Goal: Transaction & Acquisition: Subscribe to service/newsletter

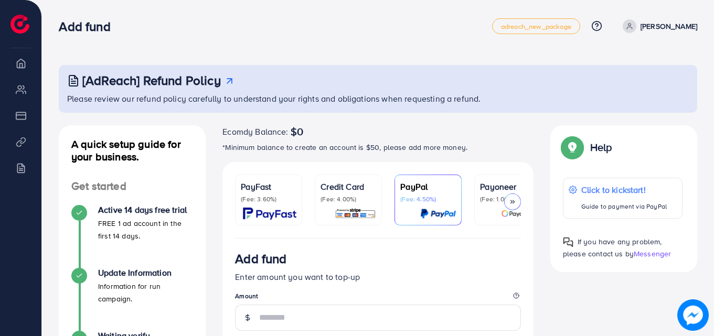
click at [513, 202] on icon at bounding box center [512, 201] width 7 height 7
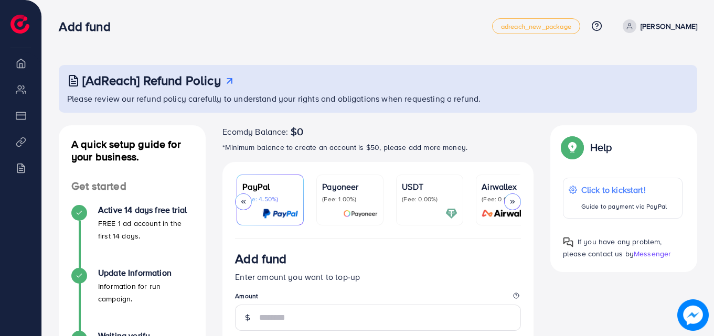
scroll to position [0, 180]
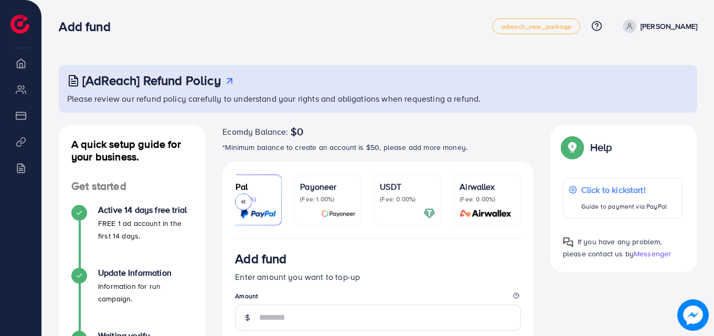
click at [242, 197] on div at bounding box center [243, 202] width 17 height 17
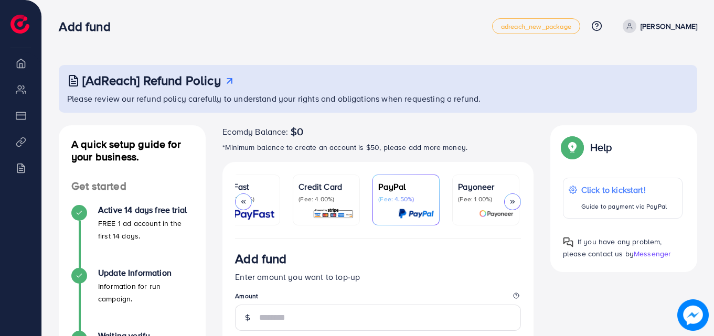
scroll to position [0, 0]
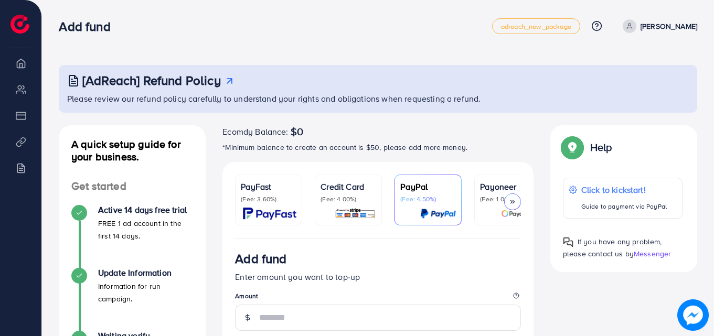
click at [509, 206] on div at bounding box center [512, 202] width 17 height 17
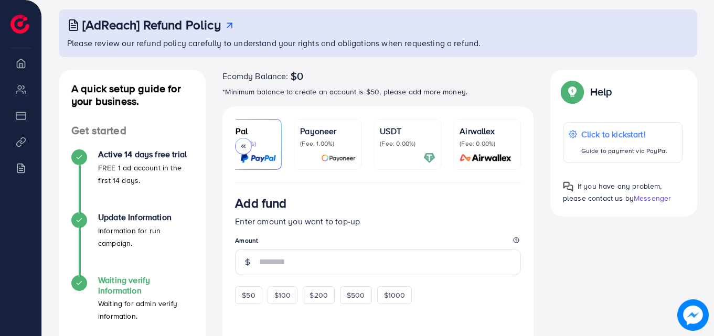
scroll to position [52, 0]
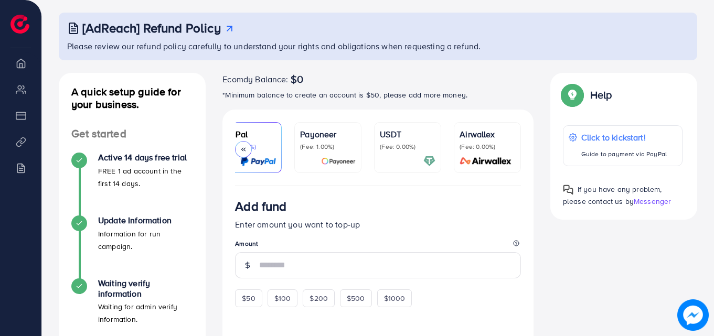
click at [242, 149] on polyline at bounding box center [243, 149] width 2 height 3
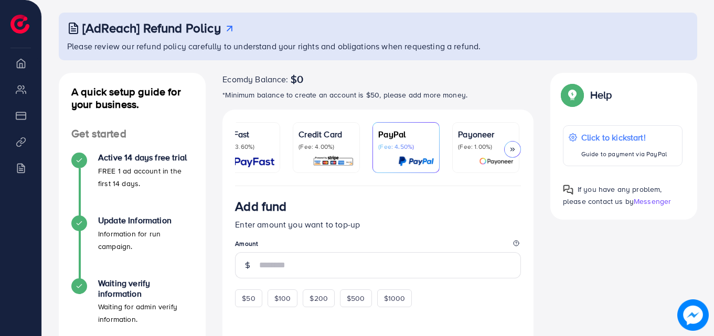
scroll to position [0, 0]
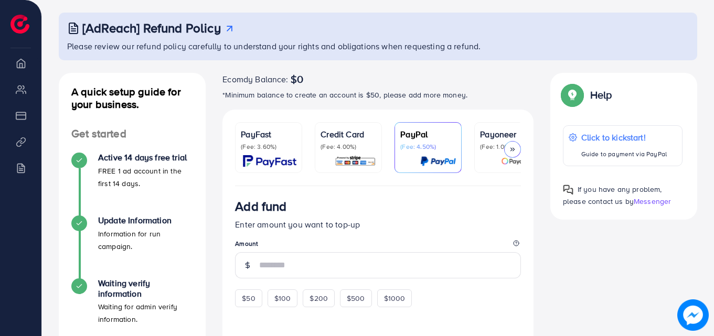
click at [513, 146] on icon at bounding box center [512, 149] width 7 height 7
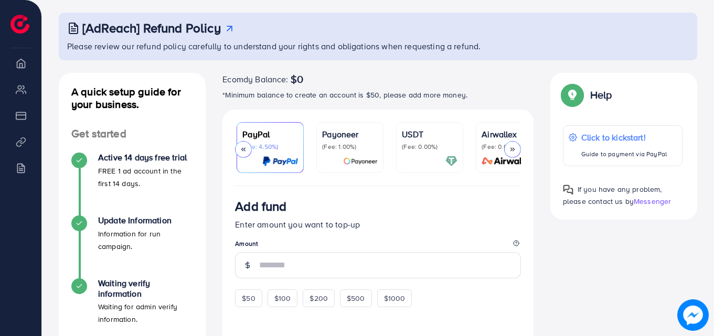
scroll to position [0, 180]
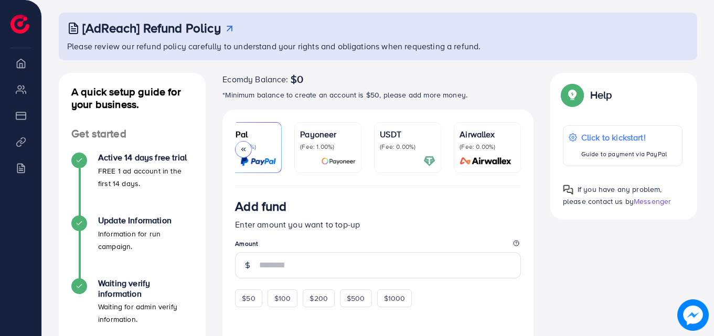
click at [320, 144] on p "(Fee: 1.00%)" at bounding box center [328, 147] width 56 height 8
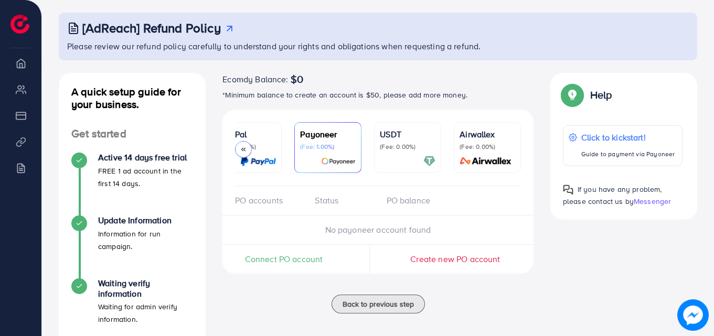
click at [241, 147] on icon at bounding box center [243, 149] width 7 height 7
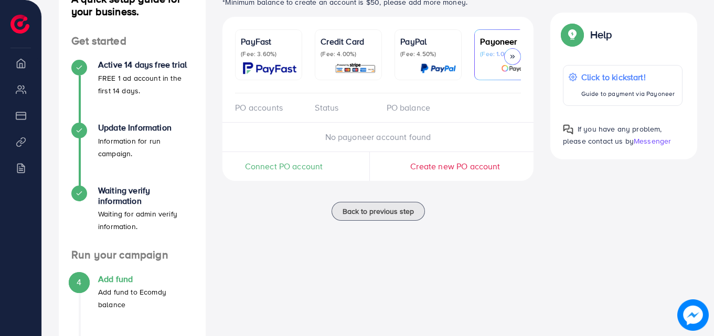
scroll to position [157, 0]
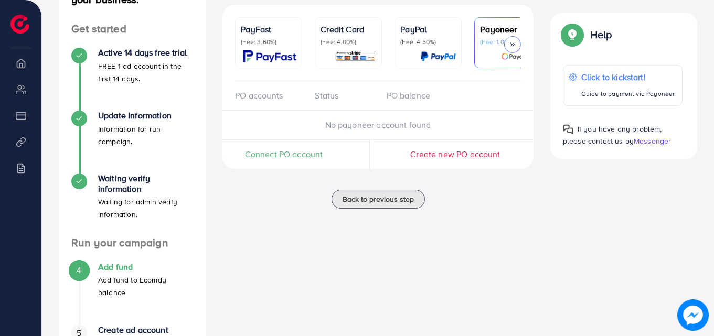
click at [519, 45] on div at bounding box center [512, 44] width 17 height 17
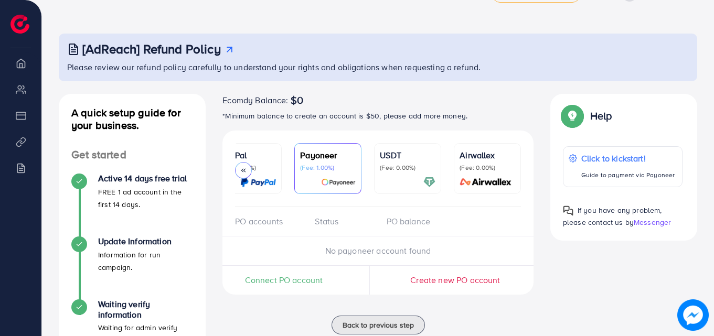
scroll to position [29, 0]
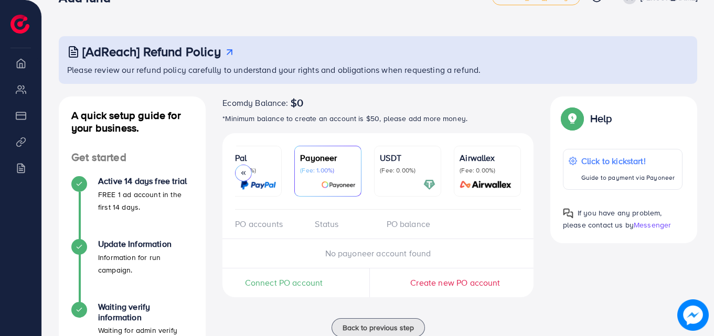
click at [239, 166] on div at bounding box center [243, 173] width 17 height 17
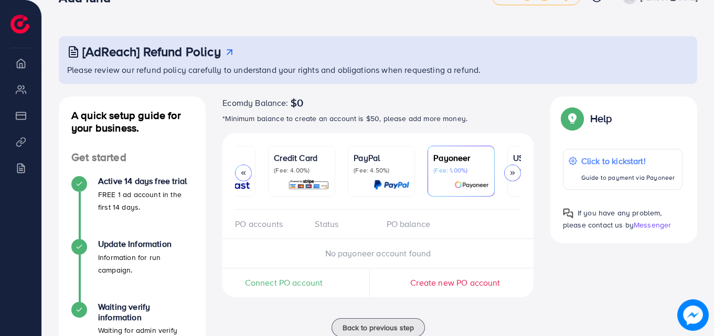
scroll to position [0, 0]
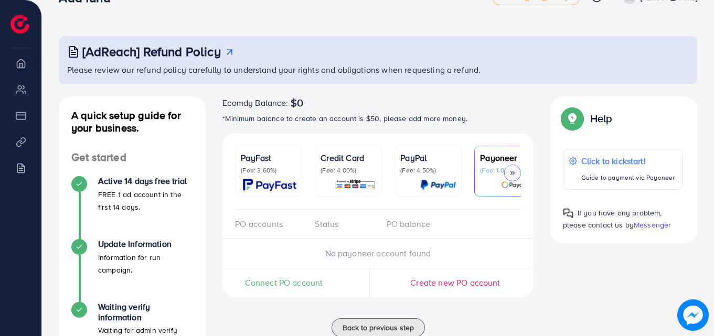
click at [23, 119] on li "Payment" at bounding box center [20, 115] width 41 height 21
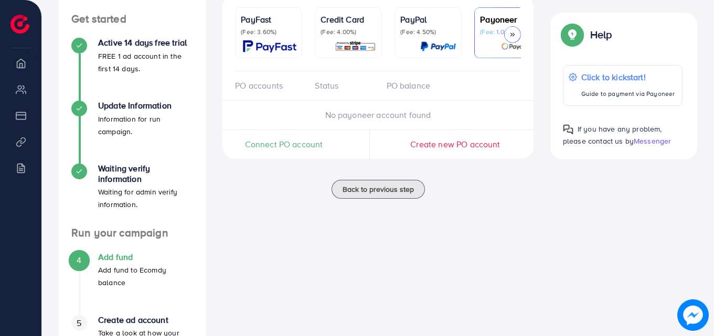
scroll to position [81, 0]
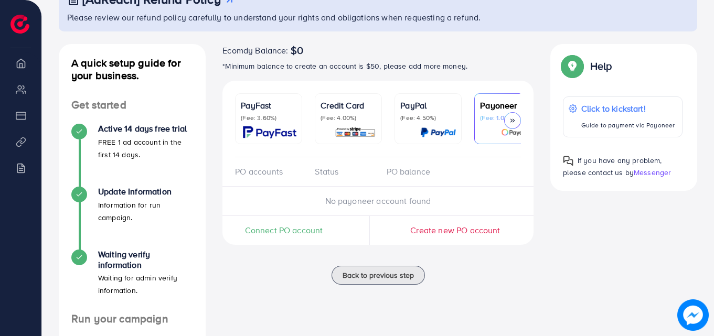
click at [352, 114] on p "(Fee: 4.00%)" at bounding box center [348, 118] width 56 height 8
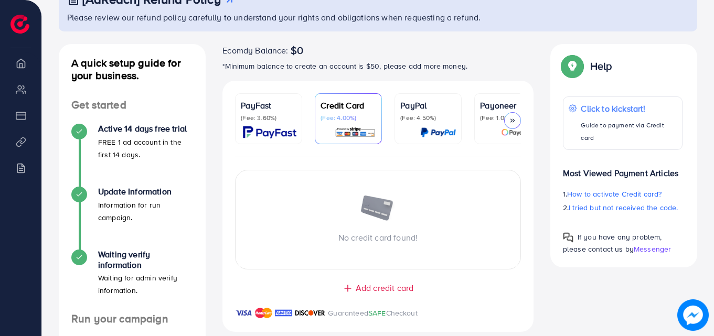
click at [262, 124] on div "PayFast (Fee: 3.60%)" at bounding box center [269, 118] width 56 height 39
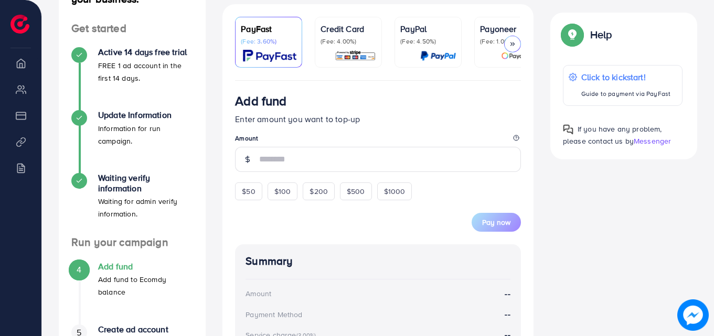
scroll to position [186, 0]
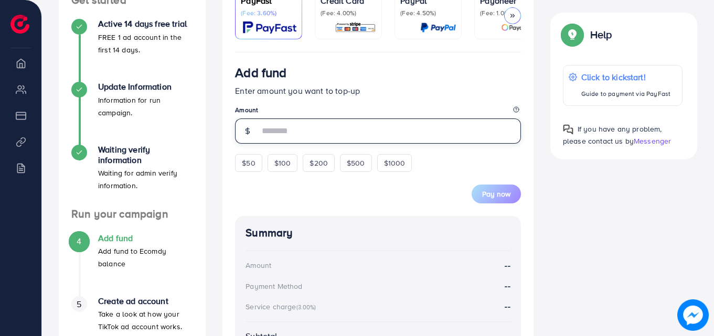
click at [262, 133] on input "number" at bounding box center [390, 131] width 262 height 25
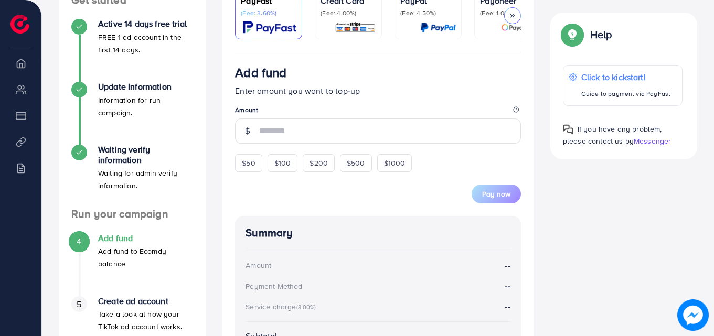
click at [256, 26] on img at bounding box center [269, 28] width 53 height 12
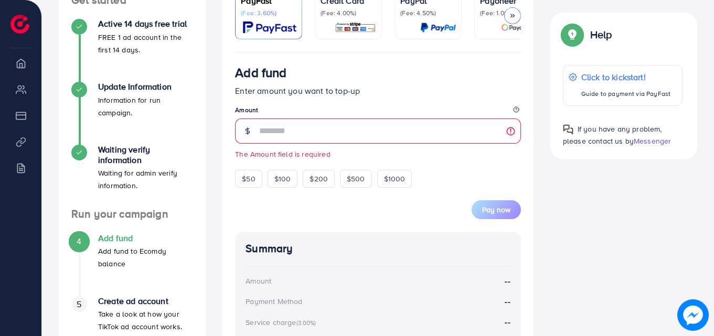
click at [266, 15] on p "(Fee: 3.60%)" at bounding box center [269, 13] width 56 height 8
click at [252, 184] on span "$50" at bounding box center [248, 179] width 13 height 10
type input "**"
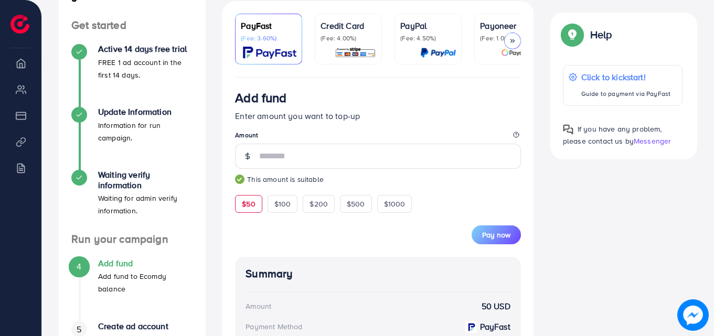
scroll to position [143, 0]
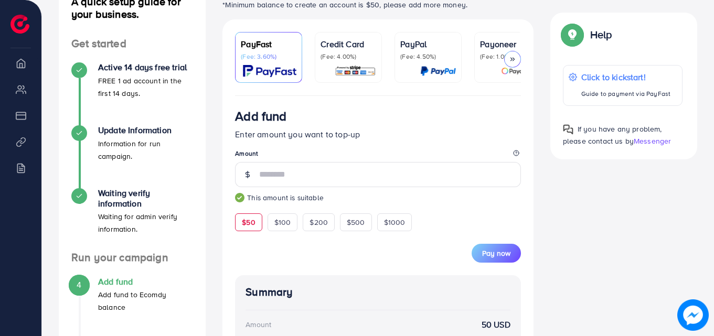
click at [258, 51] on div "PayFast (Fee: 3.60%)" at bounding box center [269, 49] width 56 height 23
click at [278, 65] on img at bounding box center [269, 71] width 53 height 12
click at [500, 258] on span "Pay now" at bounding box center [496, 253] width 28 height 10
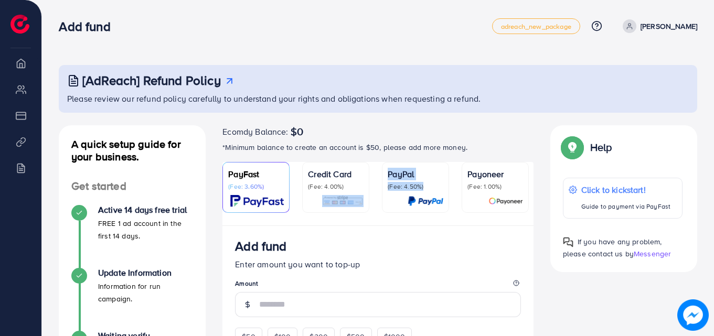
drag, startPoint x: 346, startPoint y: 224, endPoint x: 385, endPoint y: 224, distance: 39.9
click at [385, 224] on ul "PayFast (Fee: 3.60%) Credit Card (Fee: 4.00%) PayPal (Fee: 4.50%) Payoneer (Fee…" at bounding box center [377, 194] width 311 height 64
click at [409, 184] on p "(Fee: 4.50%)" at bounding box center [416, 186] width 56 height 8
click at [346, 200] on img at bounding box center [342, 201] width 41 height 12
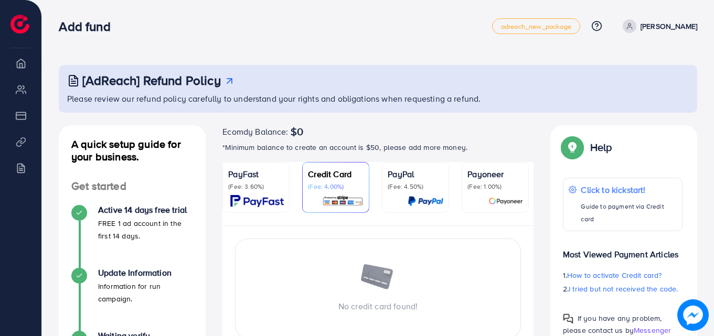
click at [475, 129] on div "Ecomdy Balance: $0" at bounding box center [377, 131] width 311 height 13
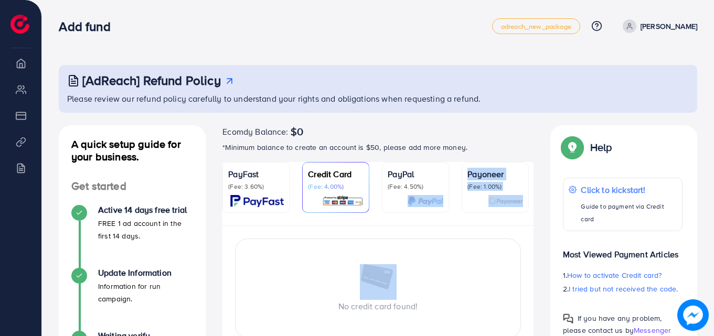
drag, startPoint x: 391, startPoint y: 223, endPoint x: 435, endPoint y: 228, distance: 44.3
click at [435, 228] on div "PayFast (Fee: 3.60%) Credit Card (Fee: 4.00%) PayPal (Fee: 4.50%) Payoneer (Fee…" at bounding box center [377, 287] width 311 height 251
click at [478, 171] on p "Payoneer" at bounding box center [495, 174] width 56 height 13
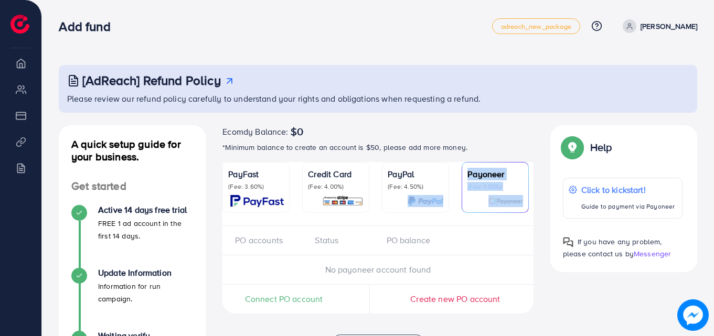
click at [500, 178] on p "Payoneer" at bounding box center [495, 174] width 56 height 13
click at [492, 135] on div "Ecomdy Balance: $0" at bounding box center [377, 131] width 311 height 13
click at [668, 27] on p "[PERSON_NAME]" at bounding box center [668, 26] width 57 height 13
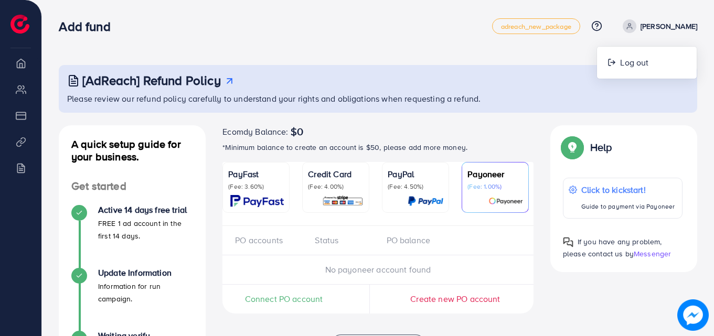
click at [668, 22] on p "[PERSON_NAME]" at bounding box center [668, 26] width 57 height 13
click at [636, 20] on span at bounding box center [629, 26] width 14 height 14
click at [677, 22] on p "[PERSON_NAME]" at bounding box center [668, 26] width 57 height 13
click at [637, 21] on link "[PERSON_NAME]" at bounding box center [657, 26] width 79 height 14
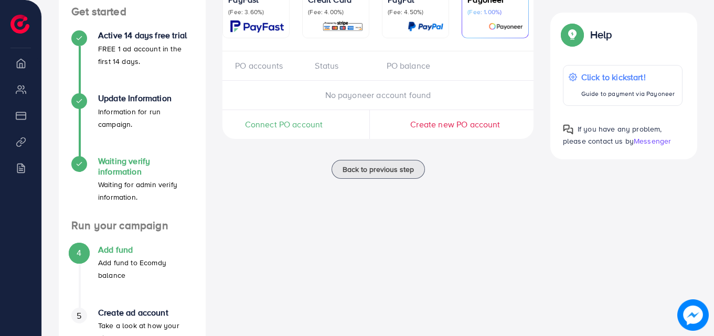
scroll to position [239, 0]
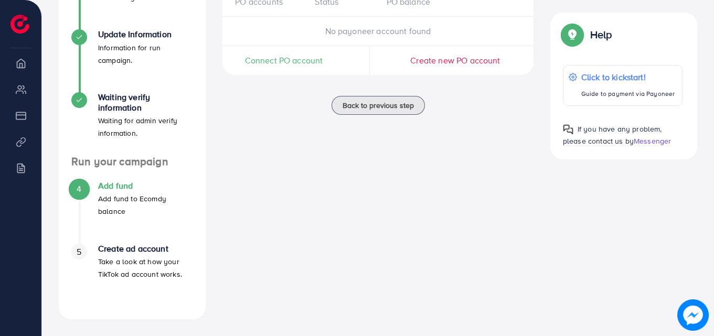
click at [114, 194] on p "Add fund to Ecomdy balance" at bounding box center [145, 204] width 95 height 25
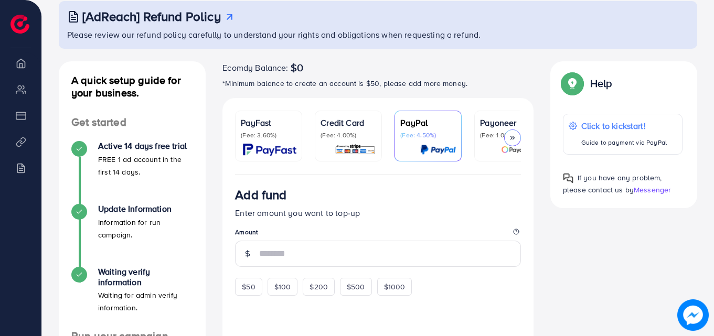
scroll to position [105, 0]
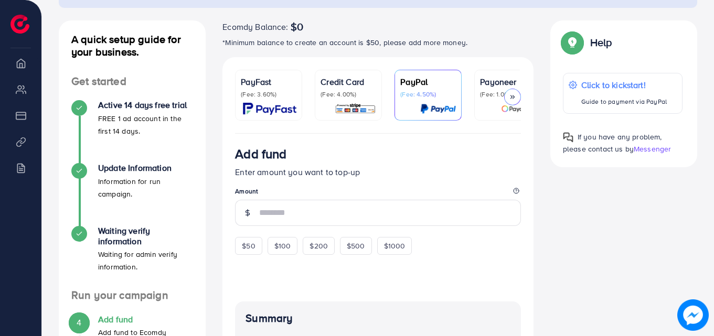
click at [178, 163] on div "Active 14 days free trial FREE 1 ad account in the first 14 days." at bounding box center [132, 131] width 122 height 63
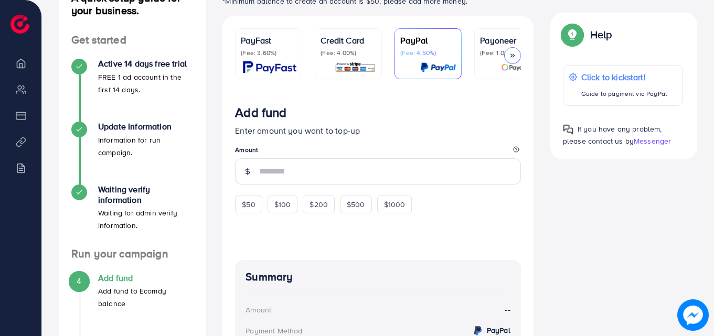
scroll to position [262, 0]
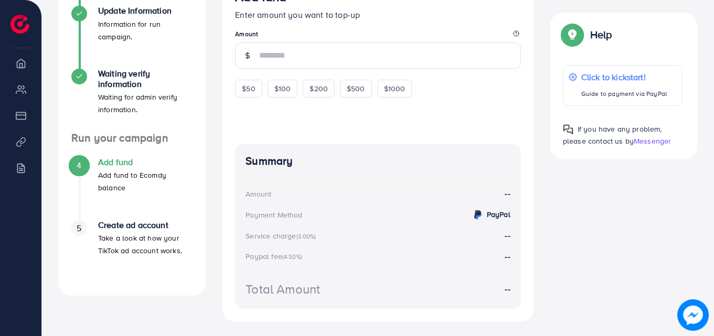
click at [139, 176] on p "Add fund to Ecomdy balance" at bounding box center [145, 181] width 95 height 25
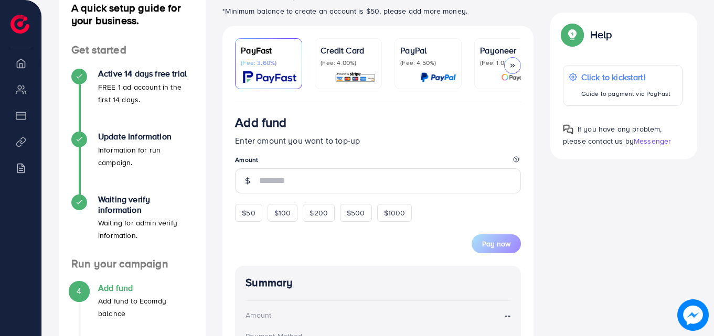
scroll to position [157, 0]
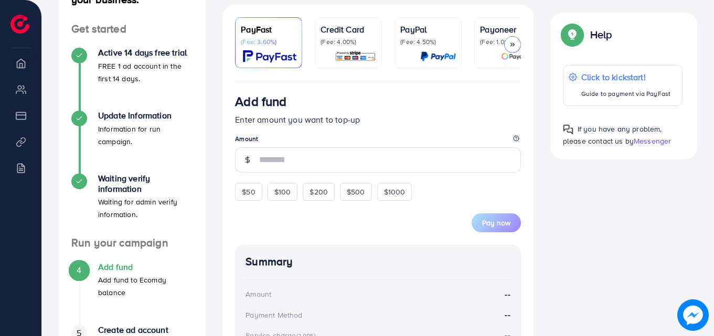
click at [100, 275] on p "Add fund to Ecomdy balance" at bounding box center [145, 286] width 95 height 25
click at [79, 268] on span "4" at bounding box center [79, 270] width 5 height 12
click at [110, 257] on ul "4 Add fund Add fund to Ecomdy balance 5 Create ad account Take a look at how yo…" at bounding box center [132, 319] width 147 height 138
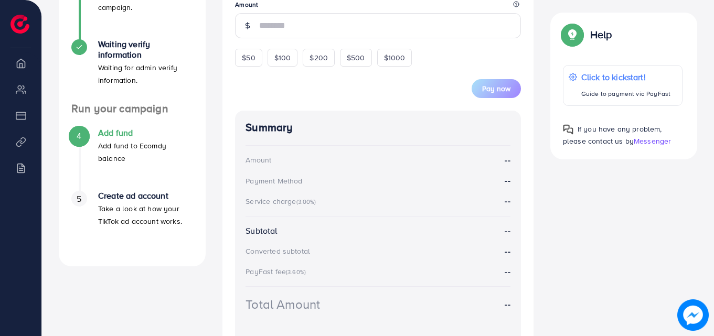
scroll to position [315, 0]
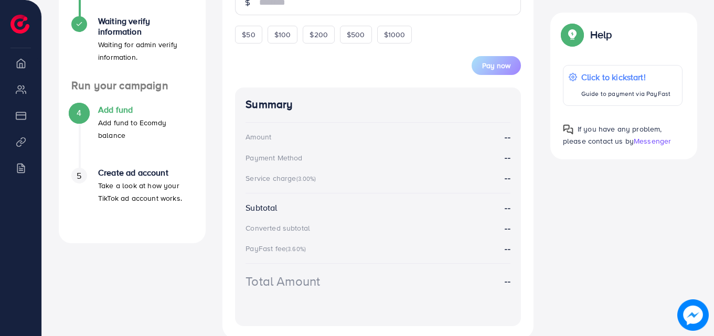
click at [122, 110] on h4 "Add fund" at bounding box center [145, 110] width 95 height 10
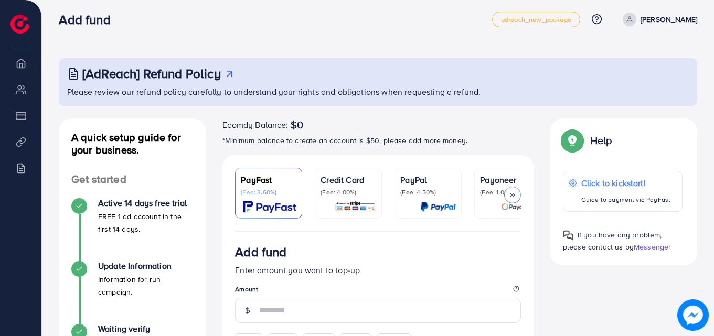
scroll to position [0, 0]
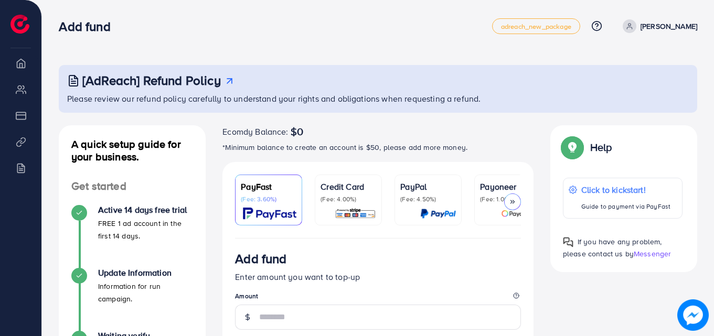
click at [510, 202] on icon at bounding box center [512, 201] width 7 height 7
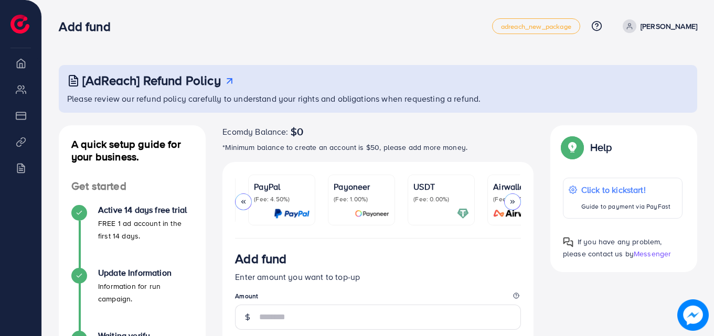
scroll to position [0, 180]
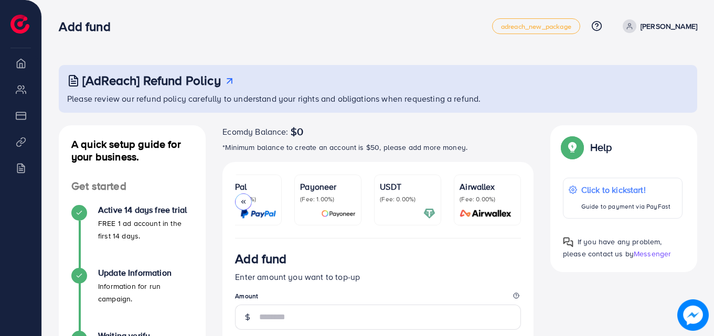
click at [326, 201] on p "(Fee: 1.00%)" at bounding box center [328, 199] width 56 height 8
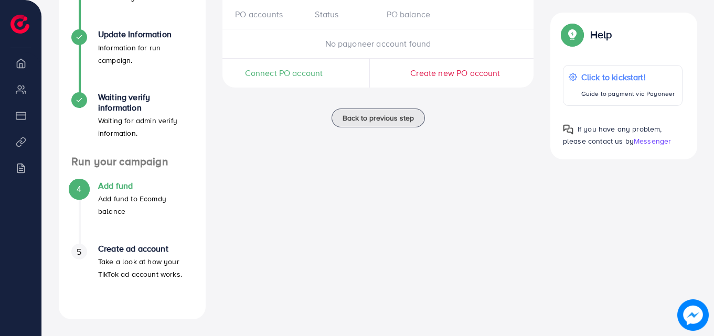
scroll to position [186, 0]
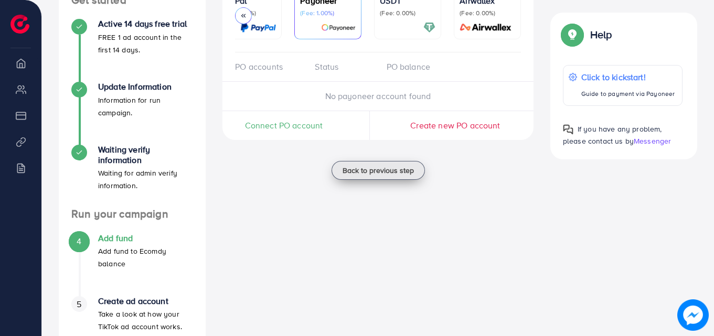
click at [370, 176] on span "Back to previous step" at bounding box center [377, 170] width 71 height 10
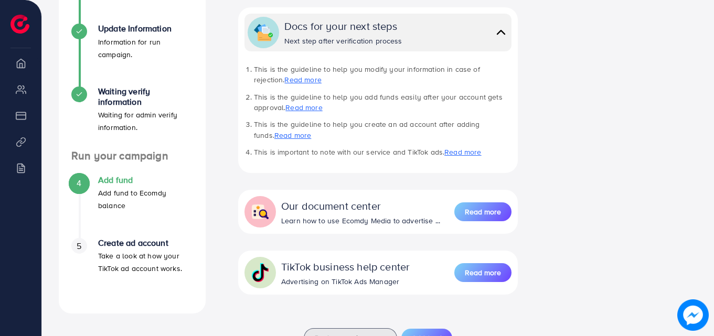
scroll to position [286, 0]
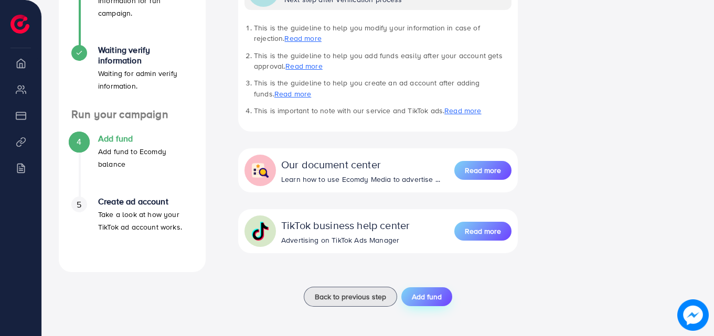
click at [422, 296] on span "Add fund" at bounding box center [427, 297] width 30 height 10
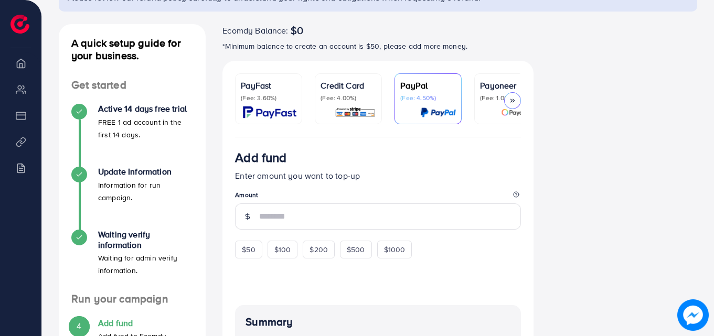
scroll to position [52, 0]
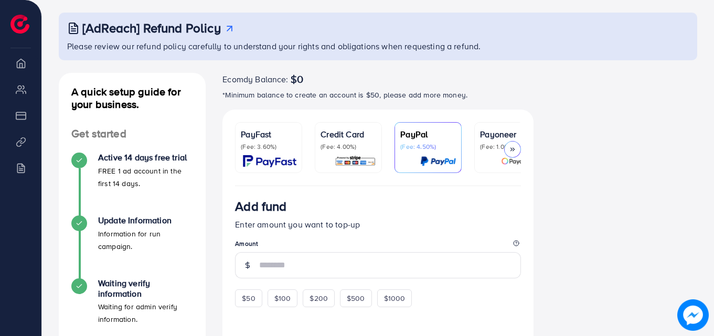
click at [261, 152] on div "PayFast (Fee: 3.60%)" at bounding box center [269, 147] width 56 height 39
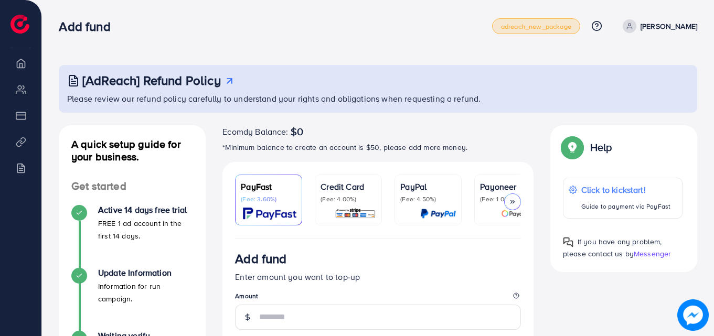
click at [546, 27] on span "adreach_new_package" at bounding box center [536, 26] width 70 height 7
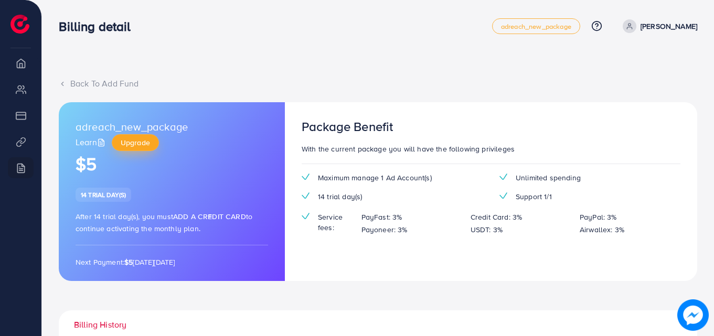
click at [134, 141] on span "Upgrade" at bounding box center [135, 142] width 29 height 10
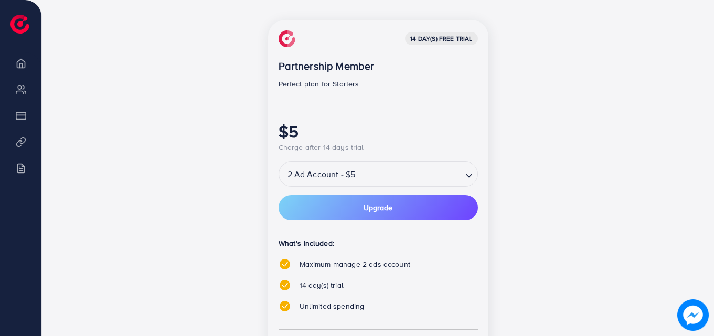
scroll to position [150, 0]
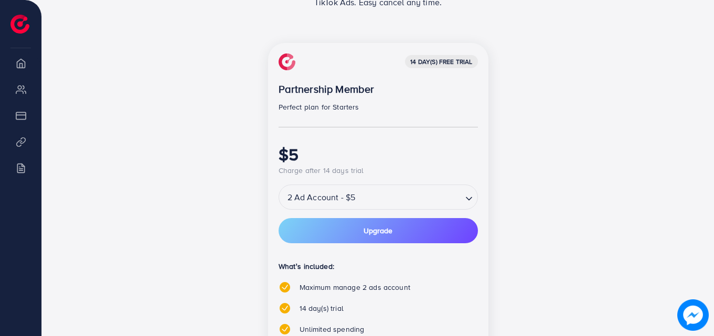
click at [464, 198] on icon "Search for option" at bounding box center [469, 199] width 10 height 10
click at [464, 199] on icon "Search for option" at bounding box center [469, 199] width 10 height 10
click at [344, 228] on button "Upgrade" at bounding box center [377, 230] width 199 height 25
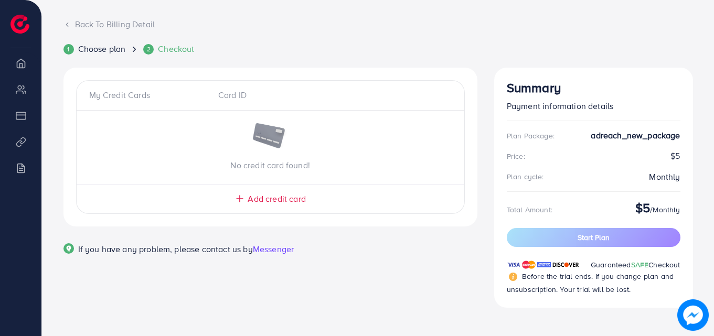
scroll to position [60, 0]
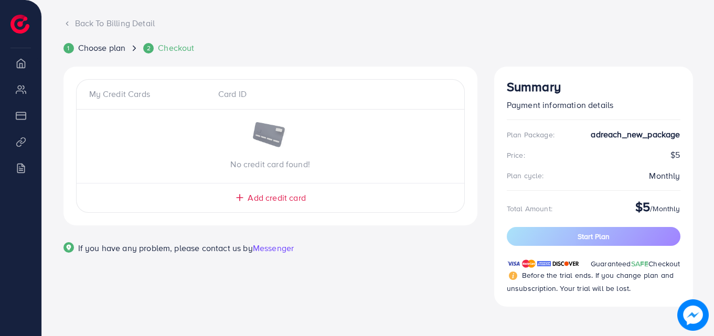
click at [152, 47] on div "2" at bounding box center [148, 48] width 10 height 10
click at [112, 48] on span "Choose plan" at bounding box center [102, 48] width 48 height 12
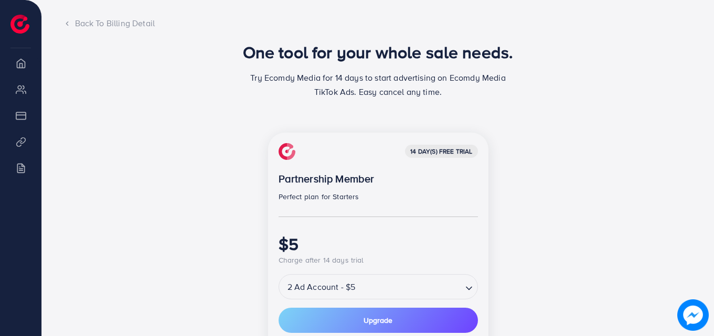
scroll to position [150, 0]
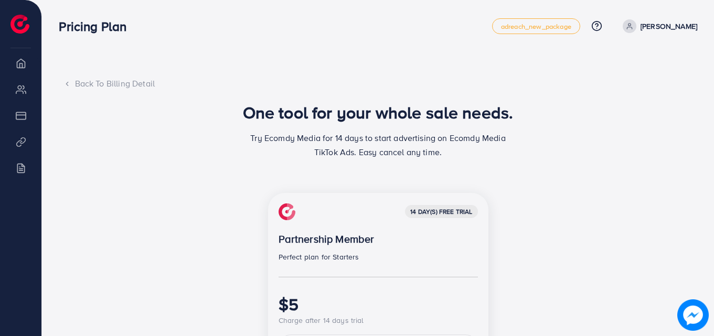
click at [163, 165] on div "One tool for your whole sale needs. Try Ecomdy Media for 14 days to start adver…" at bounding box center [377, 134] width 629 height 65
